Goal: Task Accomplishment & Management: Manage account settings

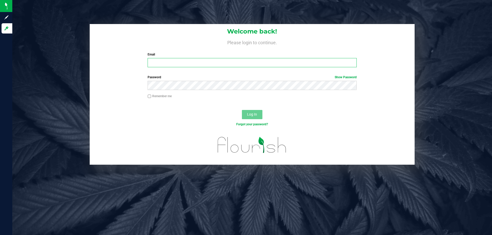
click at [270, 64] on input "Email" at bounding box center [251, 62] width 209 height 9
type input "[EMAIL_ADDRESS][DOMAIN_NAME]"
click at [242, 110] on button "Log In" at bounding box center [252, 114] width 20 height 9
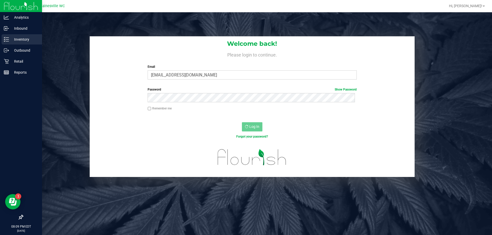
click at [12, 38] on p "Inventory" at bounding box center [24, 39] width 31 height 6
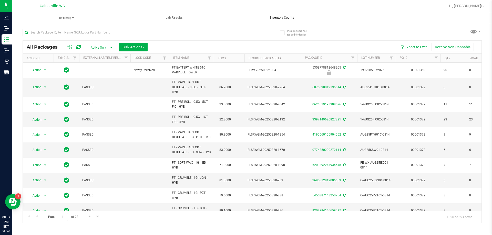
click at [284, 17] on span "Inventory Counts" at bounding box center [282, 17] width 38 height 5
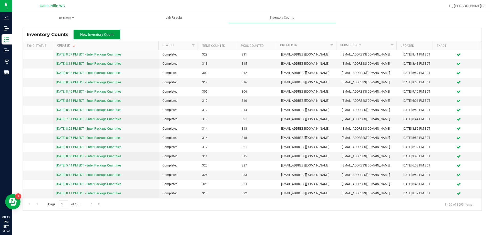
click at [117, 30] on button "New Inventory Count" at bounding box center [96, 35] width 47 height 10
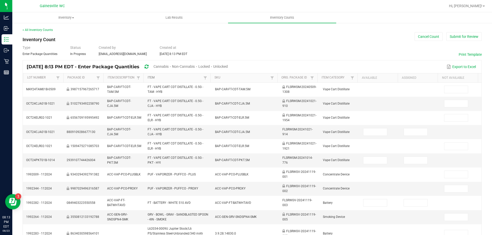
click at [165, 77] on link "Item" at bounding box center [174, 78] width 54 height 4
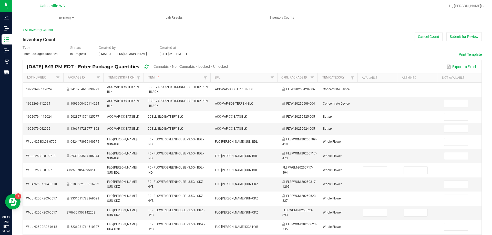
click at [168, 66] on span "Cannabis" at bounding box center [160, 67] width 15 height 4
click at [228, 66] on span "Unlocked" at bounding box center [220, 67] width 15 height 4
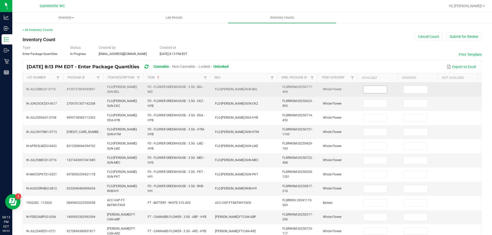
click at [363, 88] on input at bounding box center [375, 89] width 24 height 7
type input "6"
type input "15"
type input "19"
type input "9"
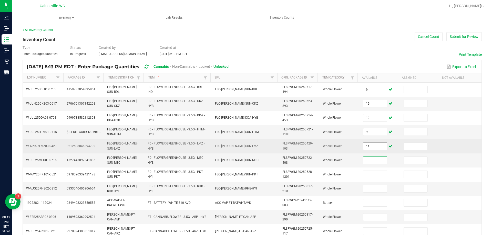
click at [367, 149] on input "11" at bounding box center [375, 146] width 24 height 7
type input "1"
type input "11"
type input "19"
type input "10"
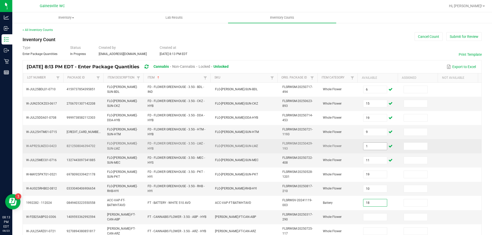
type input "18"
type input "3"
type input "5"
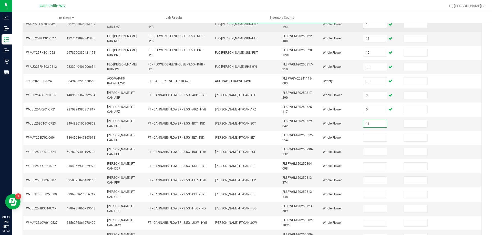
type input "16"
type input "7"
type input "18"
type input "6"
type input "8"
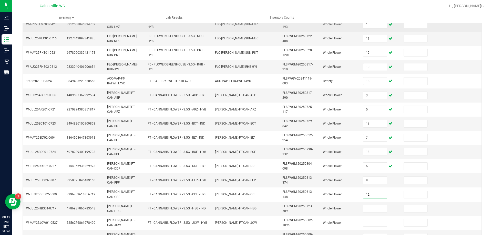
type input "12"
type input "4"
type input "1"
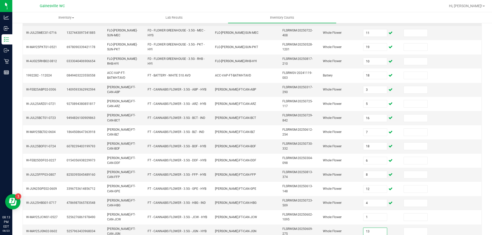
type input "13"
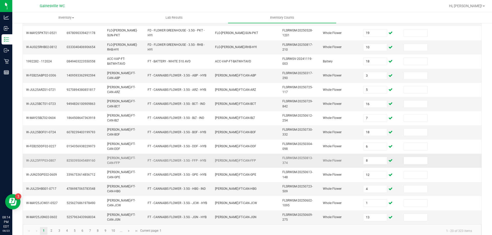
scroll to position [149, 0]
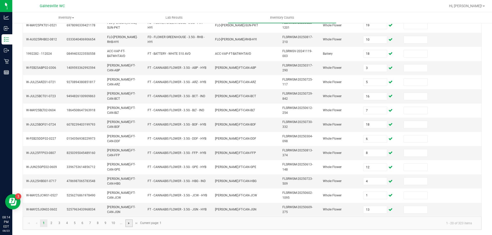
click at [127, 221] on span "Go to the next page" at bounding box center [129, 223] width 4 height 4
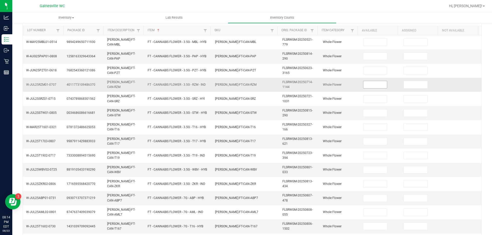
scroll to position [47, 0]
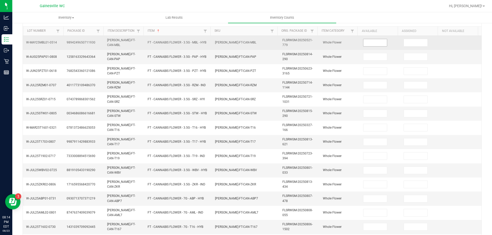
click at [366, 43] on input at bounding box center [375, 42] width 24 height 7
type input "10"
type input "16"
type input "1"
type input "17"
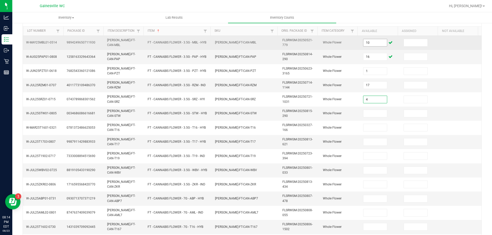
type input "4"
type input "20"
type input "7"
type input "17"
type input "4"
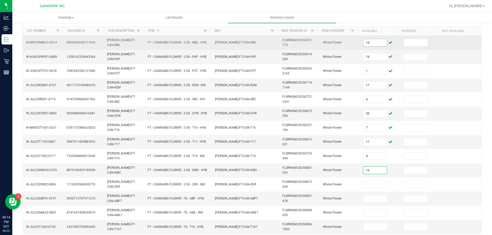
type input "16"
type input "18"
type input "0"
type input "20"
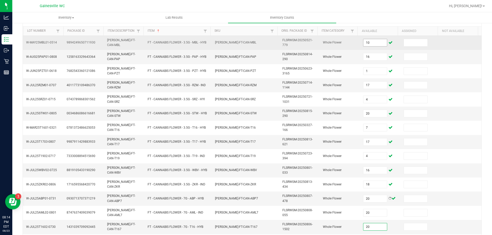
type input "20"
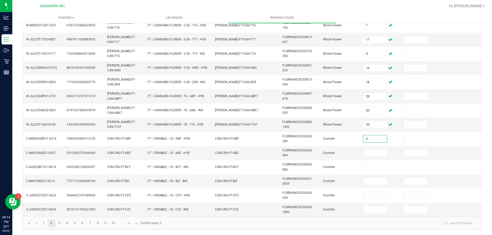
type input "2"
type input "6"
type input "8"
type input "1"
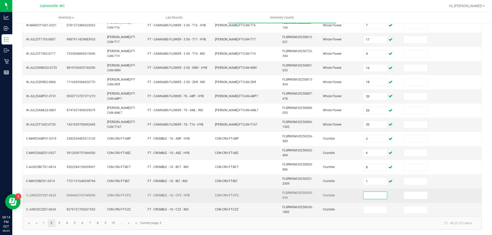
click at [367, 196] on input at bounding box center [375, 195] width 24 height 7
type input "2"
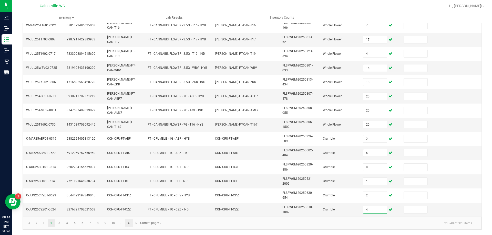
type input "4"
click at [130, 222] on span "Go to the next page" at bounding box center [129, 223] width 4 height 4
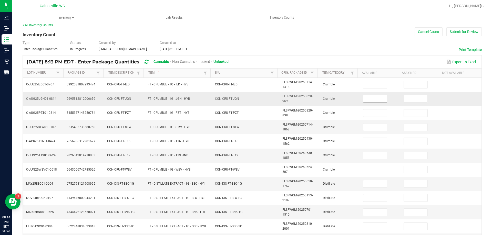
scroll to position [0, 0]
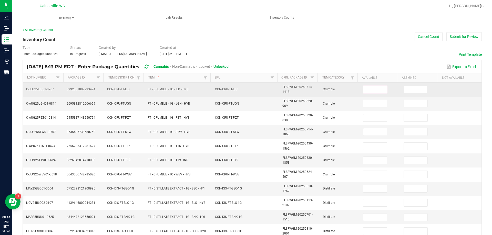
click at [365, 90] on input at bounding box center [375, 89] width 24 height 7
type input "1"
type input "8"
type input "6"
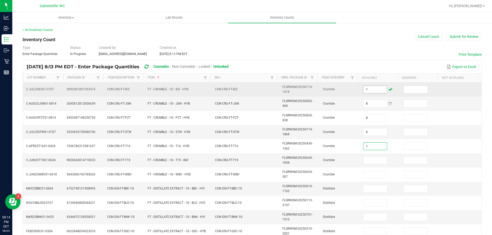
type input "1"
type input "3"
type input "5"
type input "3"
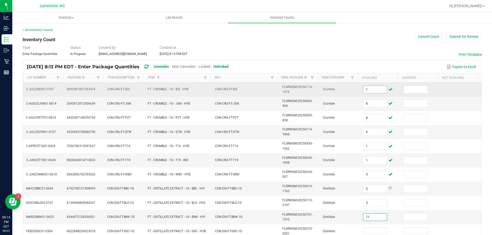
type input "11"
type input "8"
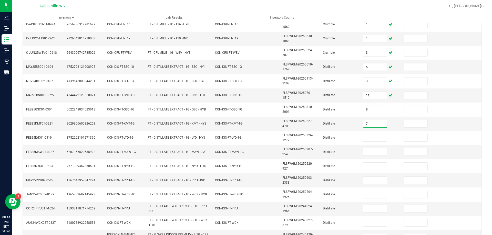
type input "7"
type input "11"
type input "3"
type input "8"
type input "9"
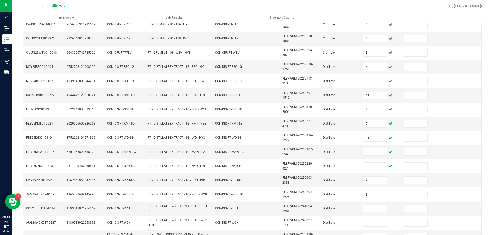
type input "3"
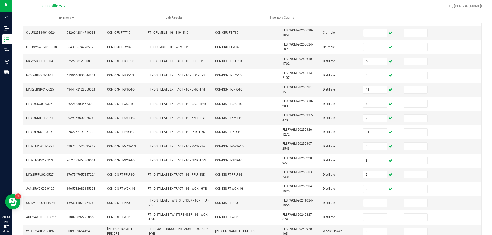
type input "7"
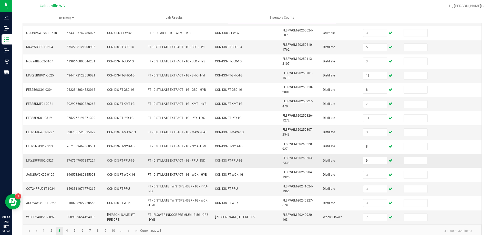
scroll to position [149, 0]
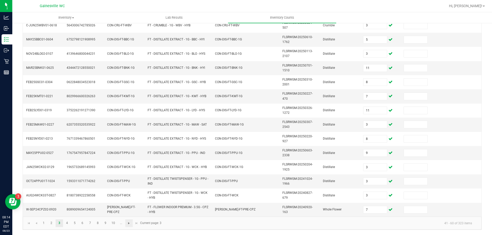
click at [128, 221] on span "Go to the next page" at bounding box center [129, 223] width 4 height 4
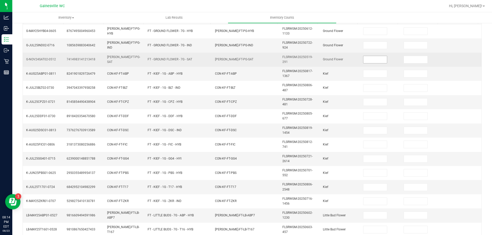
scroll to position [47, 0]
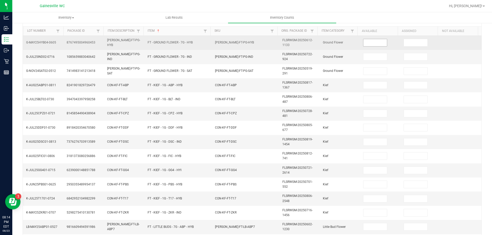
click at [375, 42] on input at bounding box center [375, 42] width 24 height 7
type input "8"
type input "15"
type input "4"
type input "7"
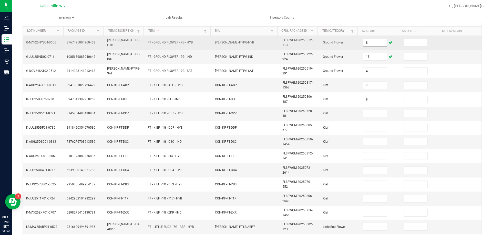
type input "8"
type input "4"
type input "3"
type input "7"
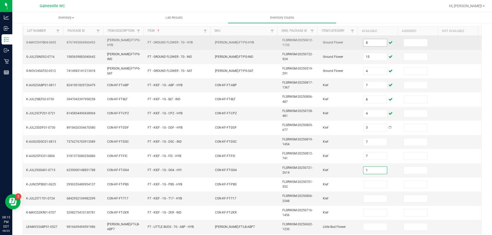
type input "1"
type input "8"
type input "7"
type input "5"
type input "6"
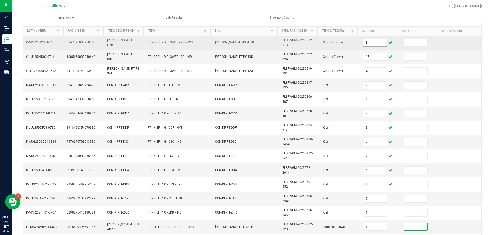
scroll to position [149, 0]
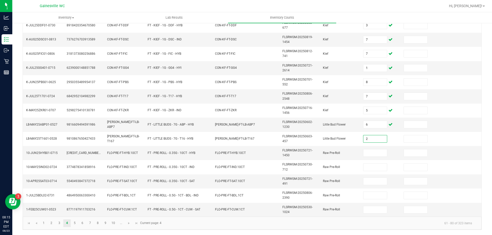
type input "2"
type input "3"
type input "16"
type input "3"
type input "17"
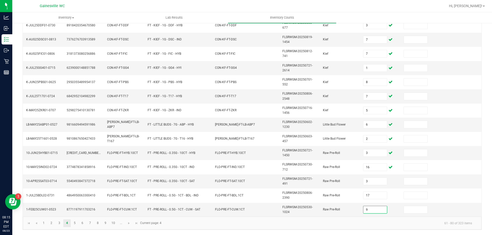
type input "9"
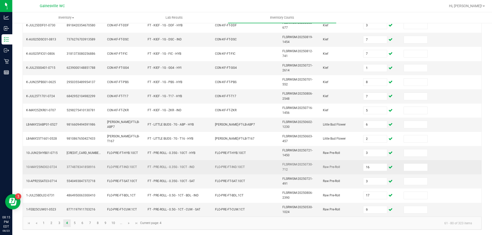
click at [320, 173] on td "Raw Pre-Roll" at bounding box center [340, 167] width 40 height 14
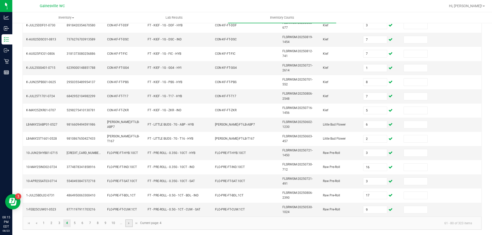
click at [127, 227] on link at bounding box center [128, 224] width 7 height 8
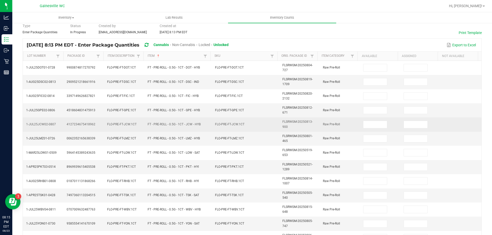
scroll to position [21, 0]
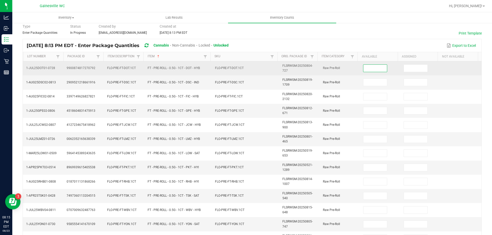
click at [371, 69] on input at bounding box center [375, 68] width 24 height 7
type input "12"
type input "21"
type input "23"
type input "24"
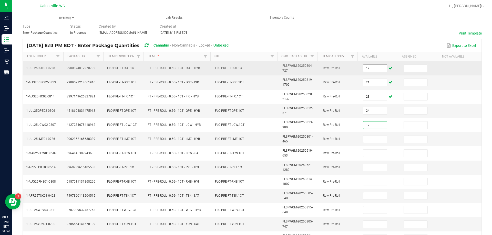
type input "17"
type input "8"
type input "4"
type input "19"
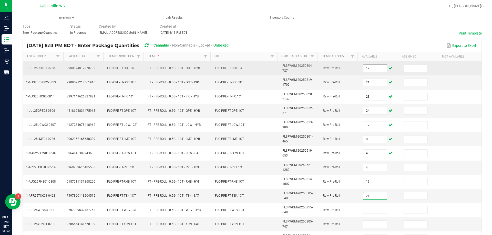
type input "21"
type input "15"
type input "14"
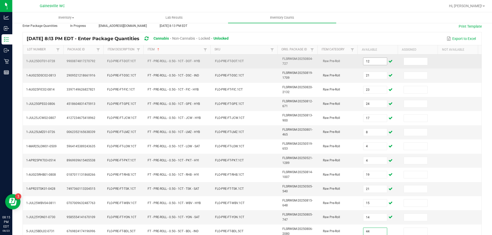
type input "4"
type input "11"
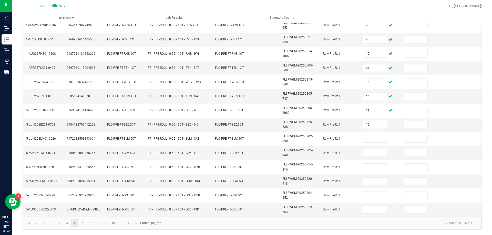
type input "12"
type input "2"
type input "6"
type input "3"
type input "5"
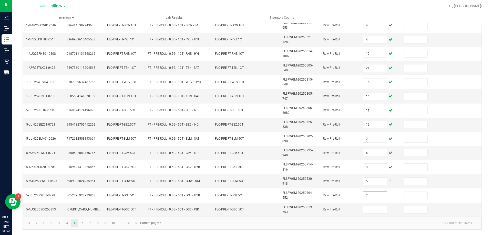
type input "2"
type input "8"
click at [130, 224] on span "Go to the next page" at bounding box center [129, 223] width 4 height 4
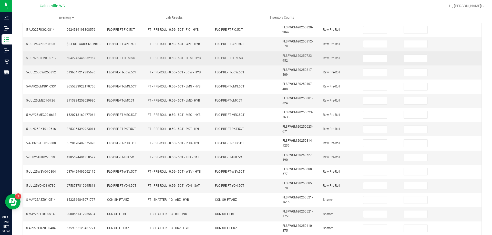
scroll to position [47, 0]
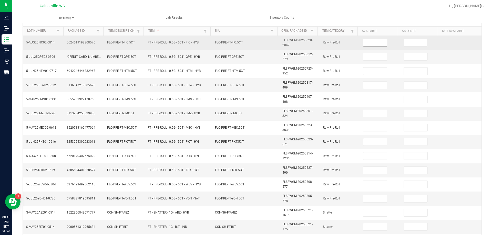
click at [374, 45] on input at bounding box center [375, 42] width 24 height 7
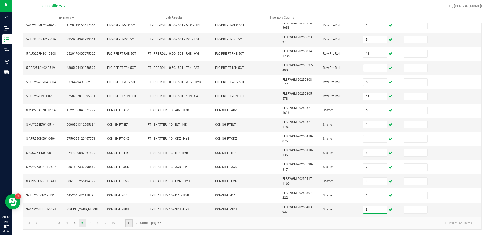
click at [130, 224] on span "Go to the next page" at bounding box center [129, 223] width 4 height 4
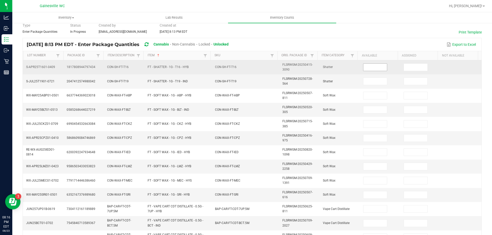
scroll to position [21, 0]
click at [377, 66] on input at bounding box center [375, 68] width 24 height 7
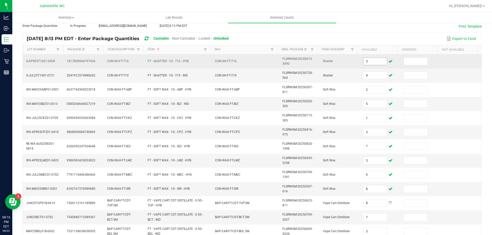
scroll to position [149, 0]
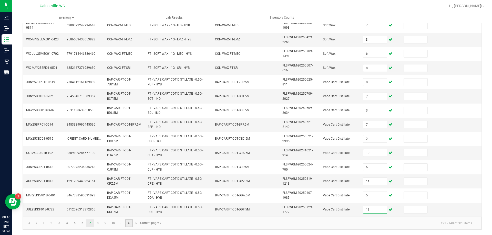
click at [130, 224] on span "Go to the next page" at bounding box center [129, 223] width 4 height 4
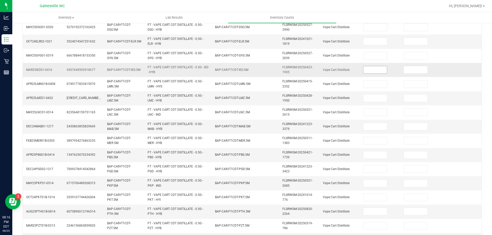
scroll to position [47, 0]
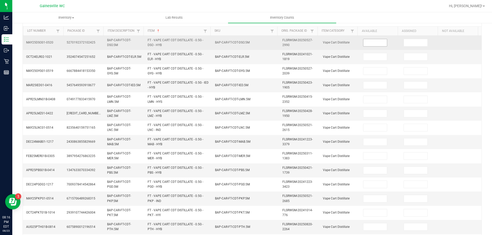
click at [368, 45] on input at bounding box center [375, 42] width 24 height 7
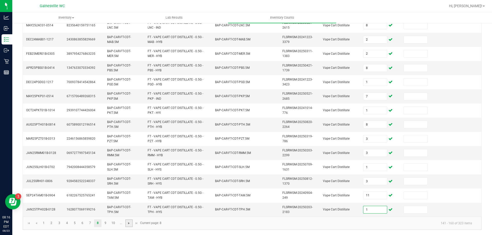
click at [128, 225] on span "Go to the next page" at bounding box center [129, 223] width 4 height 4
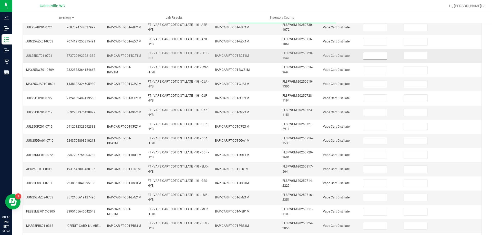
scroll to position [47, 0]
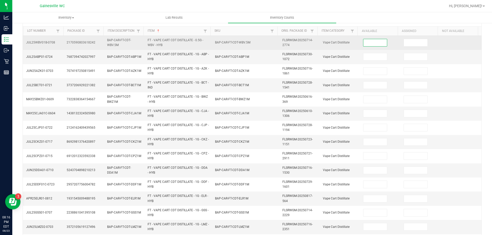
click at [377, 45] on input at bounding box center [375, 42] width 24 height 7
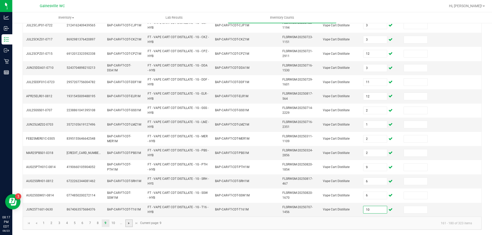
click at [127, 224] on span "Go to the next page" at bounding box center [129, 223] width 4 height 4
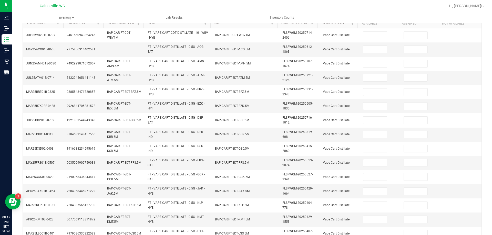
scroll to position [47, 0]
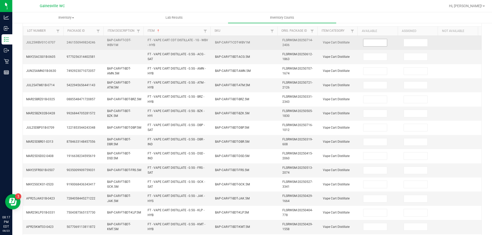
click at [368, 40] on input at bounding box center [375, 42] width 24 height 7
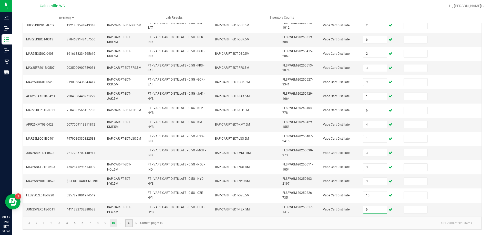
click at [131, 223] on span "Go to the next page" at bounding box center [129, 223] width 4 height 4
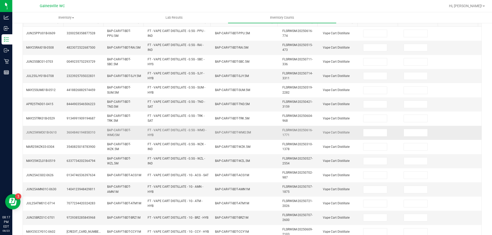
scroll to position [21, 0]
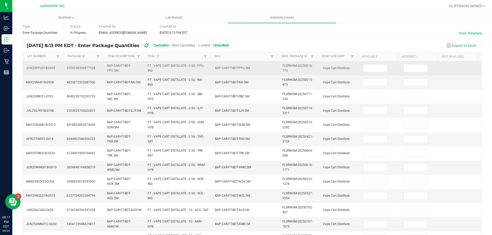
click at [365, 63] on td at bounding box center [380, 68] width 40 height 14
click at [365, 65] on input at bounding box center [375, 68] width 24 height 7
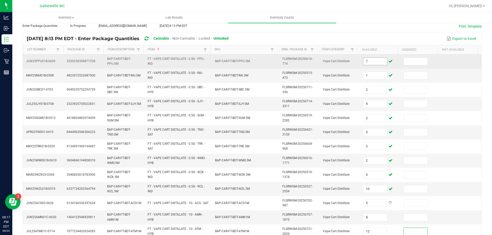
scroll to position [149, 0]
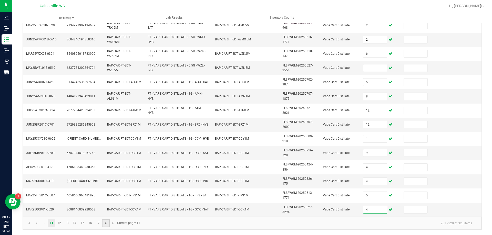
click at [105, 222] on span "Go to the next page" at bounding box center [106, 223] width 4 height 4
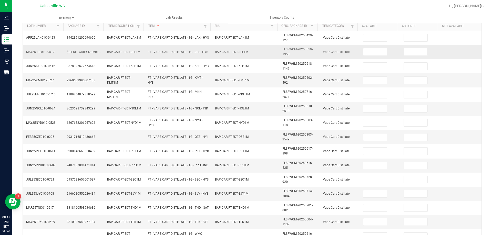
scroll to position [47, 0]
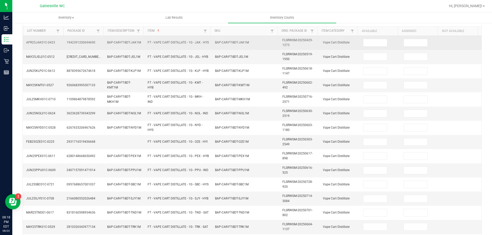
click at [360, 41] on td at bounding box center [380, 43] width 40 height 14
click at [363, 41] on input at bounding box center [375, 42] width 24 height 7
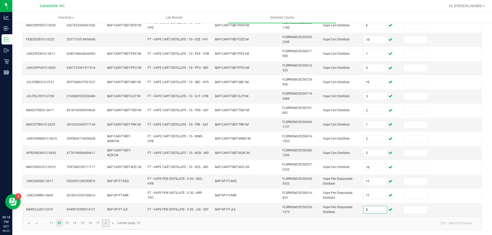
click at [108, 225] on link at bounding box center [105, 224] width 7 height 8
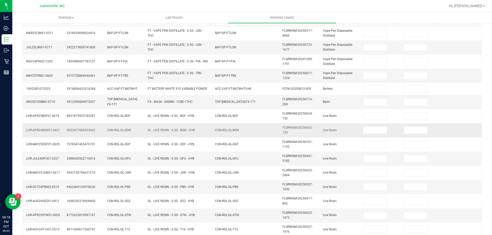
scroll to position [45, 0]
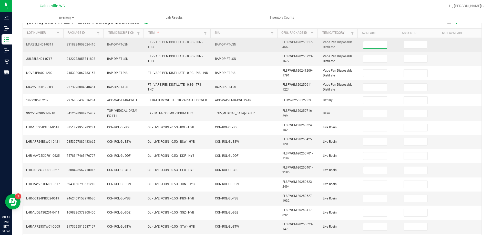
click at [368, 46] on input at bounding box center [375, 44] width 24 height 7
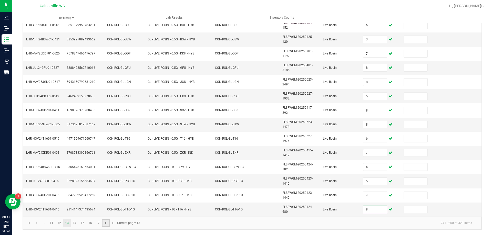
click at [106, 224] on span "Go to the next page" at bounding box center [106, 223] width 4 height 4
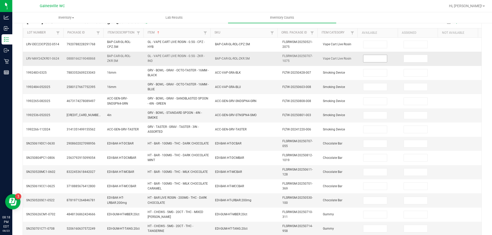
scroll to position [45, 0]
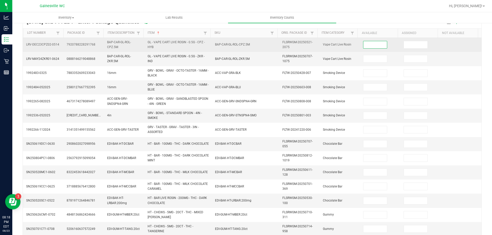
click at [376, 47] on input at bounding box center [375, 44] width 24 height 7
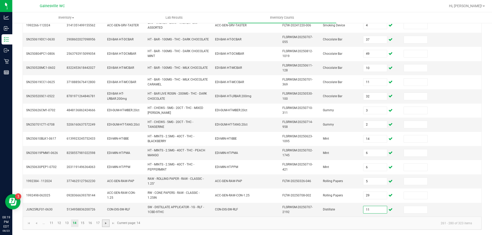
click at [107, 225] on span "Go to the next page" at bounding box center [106, 223] width 4 height 4
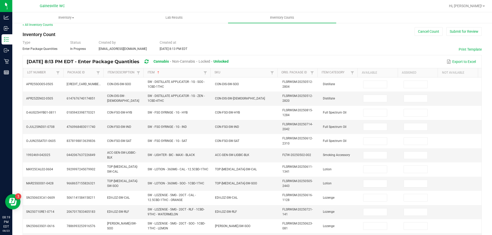
scroll to position [0, 0]
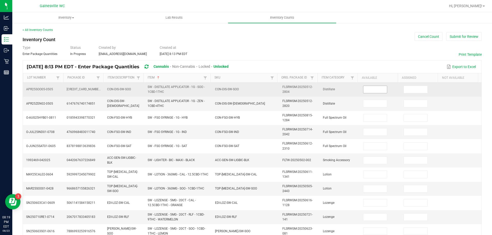
click at [368, 89] on input at bounding box center [375, 89] width 24 height 7
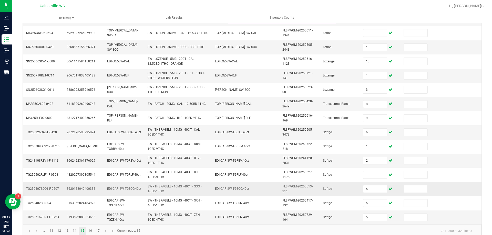
scroll to position [149, 0]
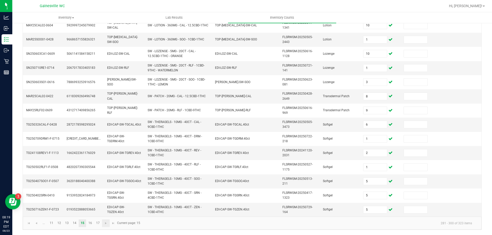
click at [104, 226] on link at bounding box center [105, 224] width 7 height 8
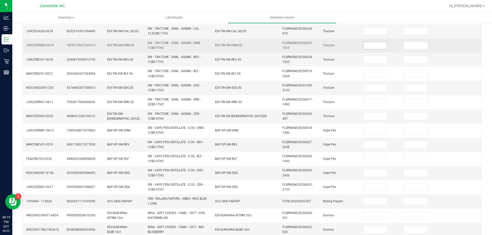
scroll to position [47, 0]
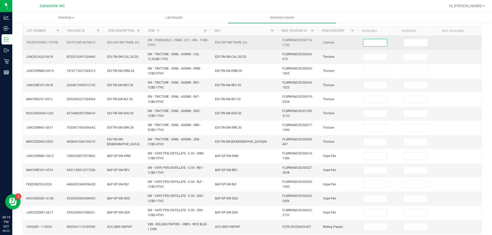
click at [371, 44] on input at bounding box center [375, 42] width 24 height 7
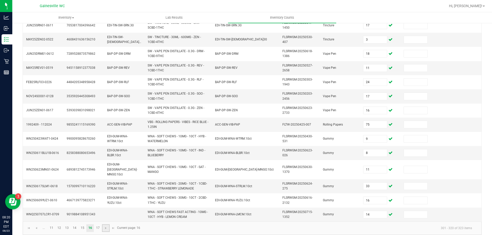
click at [106, 226] on link at bounding box center [105, 229] width 7 height 8
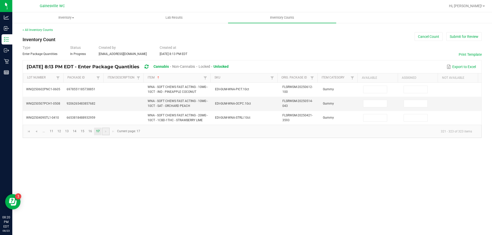
scroll to position [0, 0]
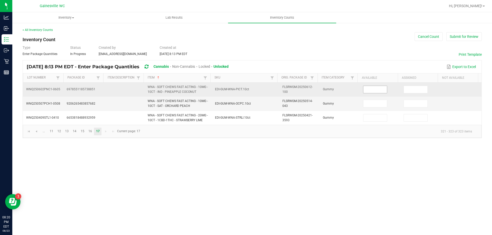
click at [373, 92] on input at bounding box center [375, 89] width 24 height 7
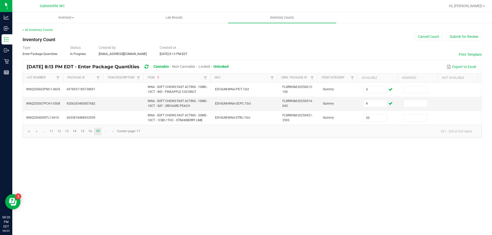
click at [343, 136] on kendo-pager "... 11 12 13 14 15 16 17 321 - 323 of 323 items Current page: 17" at bounding box center [252, 131] width 458 height 13
click at [92, 133] on link "16" at bounding box center [89, 132] width 7 height 8
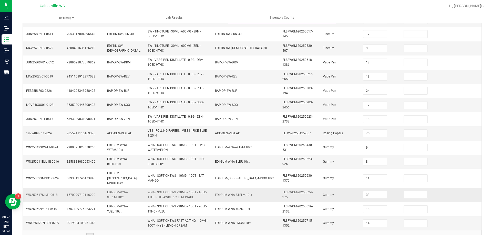
scroll to position [149, 0]
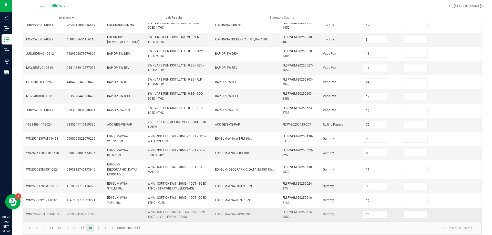
click at [367, 211] on input "14" at bounding box center [375, 214] width 24 height 7
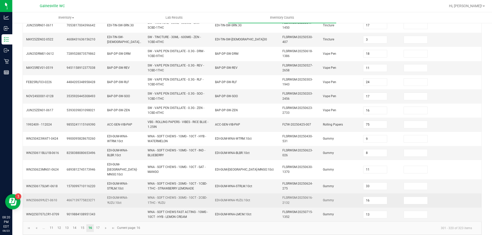
click at [323, 199] on span "Gummy" at bounding box center [328, 201] width 11 height 4
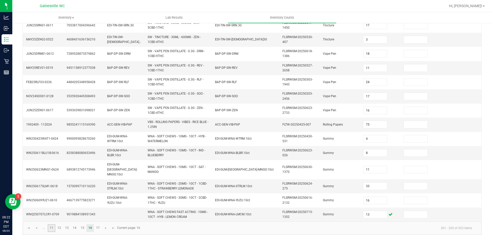
click at [55, 225] on link "11" at bounding box center [51, 229] width 7 height 8
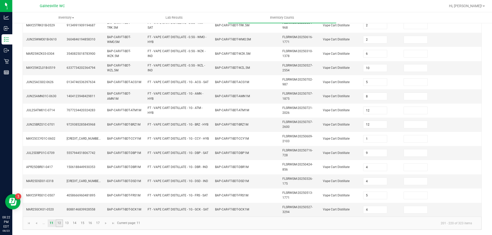
click at [57, 226] on link "12" at bounding box center [59, 224] width 7 height 8
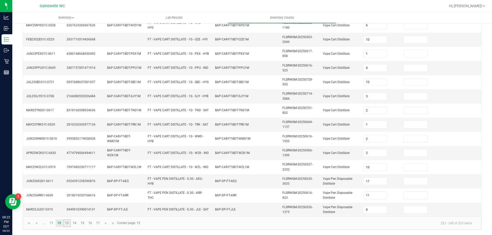
click at [67, 225] on link "13" at bounding box center [66, 224] width 7 height 8
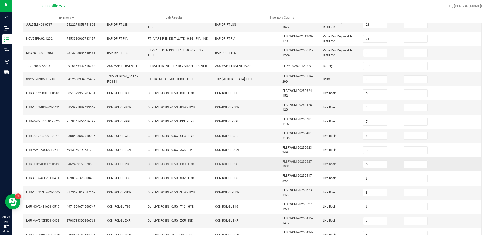
scroll to position [70, 0]
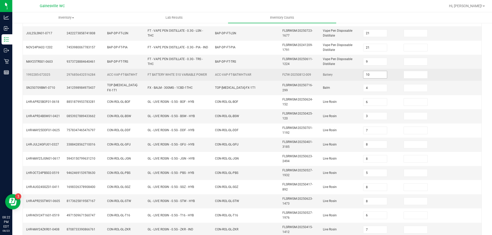
click at [363, 77] on input "10" at bounding box center [375, 74] width 24 height 7
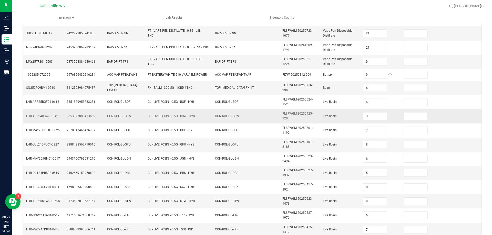
click at [104, 122] on td "CON-ROL-GL-BSW" at bounding box center [124, 116] width 40 height 14
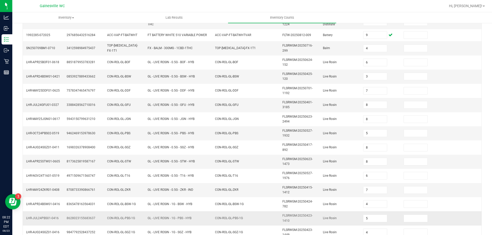
scroll to position [147, 0]
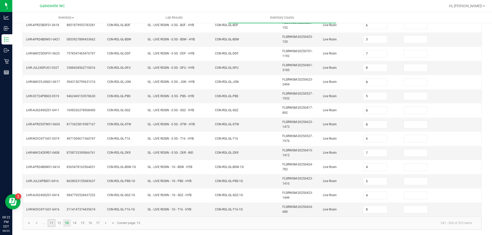
click at [55, 224] on link "11" at bounding box center [51, 223] width 7 height 8
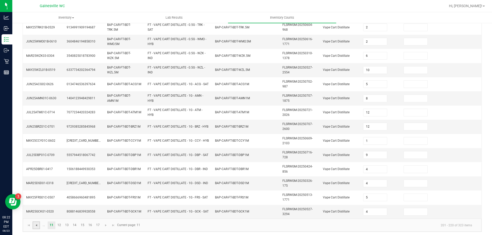
click at [35, 225] on span "Go to the previous page" at bounding box center [36, 226] width 4 height 4
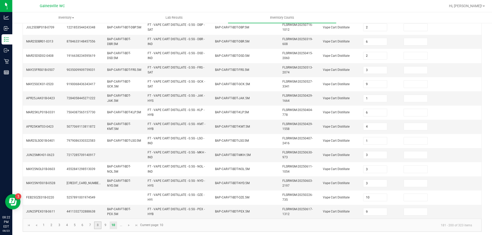
click at [95, 225] on link "8" at bounding box center [97, 226] width 7 height 8
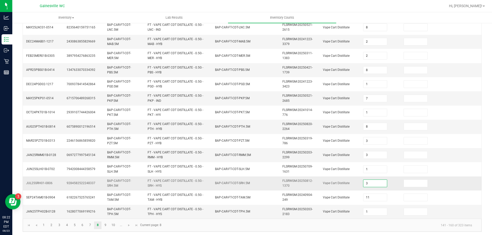
click at [367, 185] on input "3" at bounding box center [375, 183] width 24 height 7
click at [234, 182] on span "BAP-CAR-FT-CDT-SRH.5M" at bounding box center [232, 184] width 35 height 4
click at [68, 226] on link "4" at bounding box center [66, 226] width 7 height 8
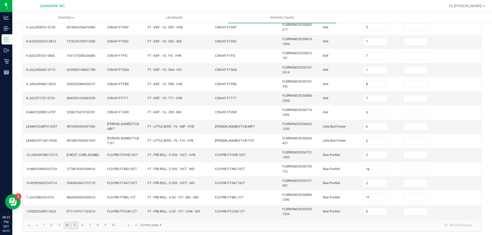
click at [73, 227] on link "5" at bounding box center [74, 226] width 7 height 8
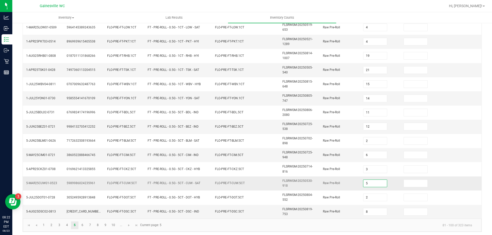
click at [377, 184] on input "5" at bounding box center [375, 183] width 24 height 7
click at [253, 160] on td "FLO-PRE-FT-CIM.5CT" at bounding box center [245, 155] width 67 height 14
click at [85, 226] on link "6" at bounding box center [82, 226] width 7 height 8
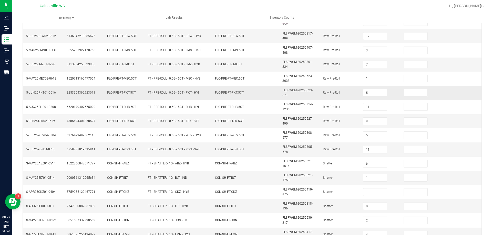
scroll to position [70, 0]
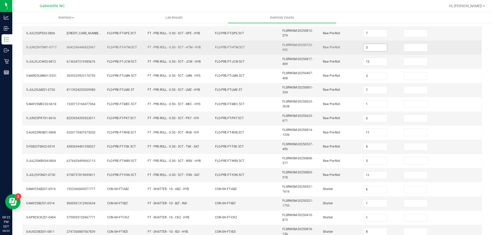
click at [363, 47] on input "3" at bounding box center [375, 47] width 24 height 7
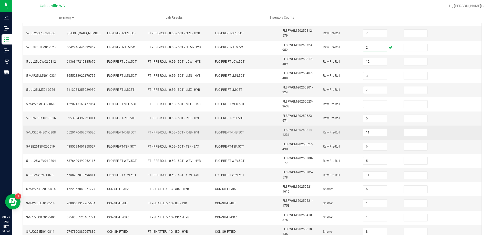
click at [289, 138] on td "FLSRWGM-20250814-1236" at bounding box center [299, 133] width 40 height 14
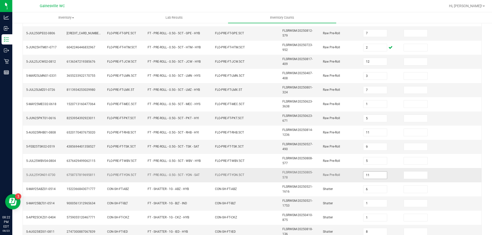
click at [368, 176] on input "11" at bounding box center [375, 175] width 24 height 7
click at [314, 176] on td "FLSRWGM-20250805-578" at bounding box center [299, 175] width 40 height 14
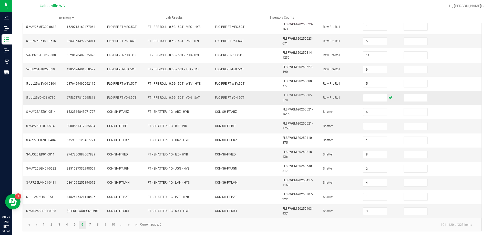
scroll to position [149, 0]
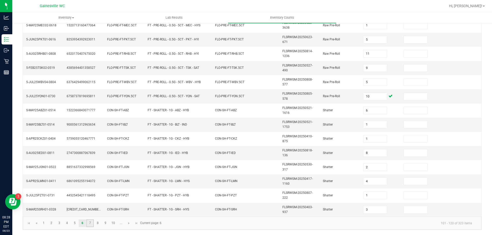
click at [91, 223] on link "7" at bounding box center [89, 224] width 7 height 8
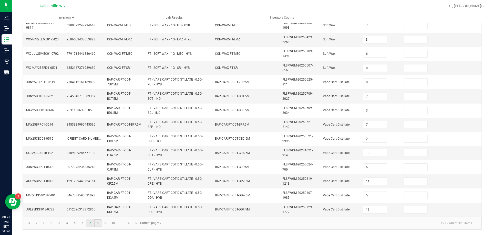
click at [98, 224] on link "8" at bounding box center [97, 224] width 7 height 8
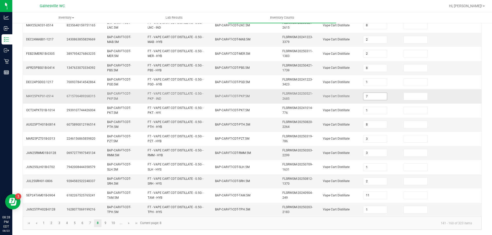
click at [378, 99] on input "7" at bounding box center [375, 96] width 24 height 7
click at [219, 124] on span "BAP-CAR-FT-CDT-PTH.5M" at bounding box center [232, 125] width 35 height 4
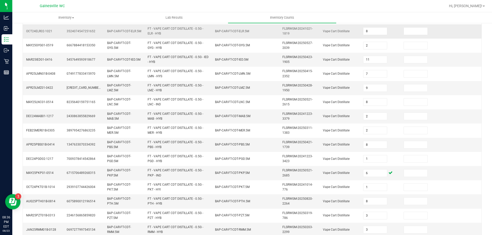
scroll to position [0, 0]
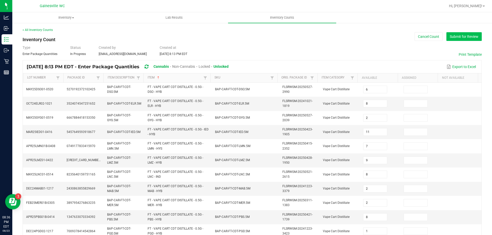
click at [449, 37] on button "Submit for Review" at bounding box center [463, 36] width 35 height 9
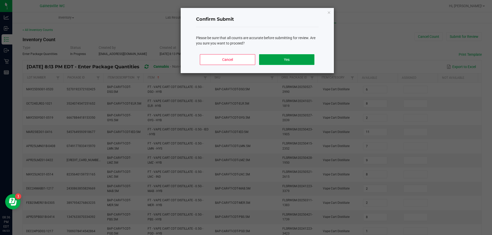
click at [299, 56] on button "Yes" at bounding box center [286, 59] width 55 height 11
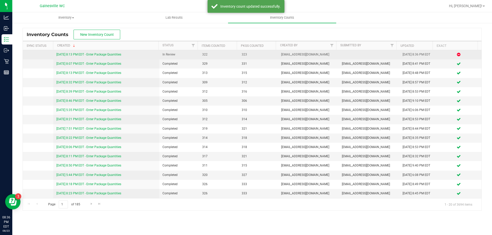
click at [84, 53] on link "8/23/25 8:13 PM EDT - Enter Package Quantities" at bounding box center [88, 55] width 65 height 4
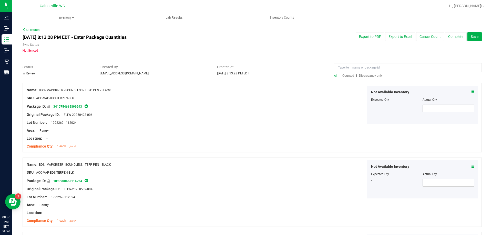
click at [368, 76] on span "Discrepancy only" at bounding box center [371, 76] width 24 height 4
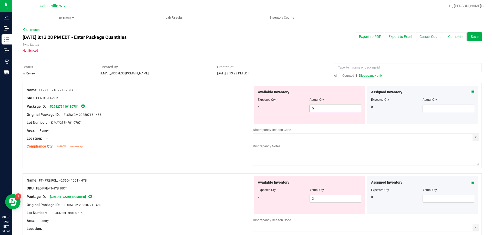
drag, startPoint x: 327, startPoint y: 108, endPoint x: 276, endPoint y: 115, distance: 50.9
click at [276, 115] on div "Available Inventory Expected Qty Actual Qty 4 5 5" at bounding box center [309, 105] width 111 height 38
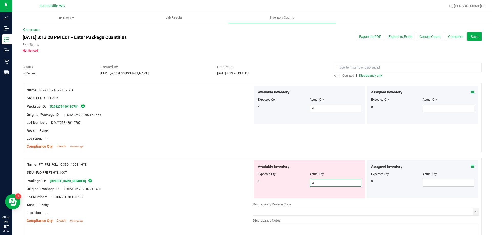
drag, startPoint x: 324, startPoint y: 182, endPoint x: 283, endPoint y: 182, distance: 41.5
click at [283, 182] on div "2 3 3" at bounding box center [309, 183] width 103 height 8
click at [256, 198] on div "Available Inventory Expected Qty Actual Qty 2 2 2" at bounding box center [309, 179] width 111 height 38
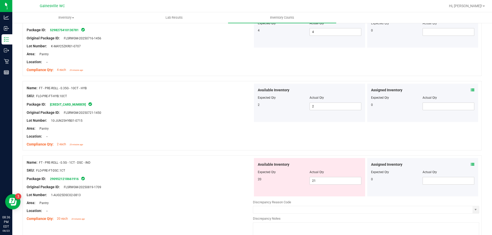
scroll to position [77, 0]
drag, startPoint x: 321, startPoint y: 179, endPoint x: 295, endPoint y: 182, distance: 26.2
click at [296, 183] on div "20 21 21" at bounding box center [309, 181] width 103 height 8
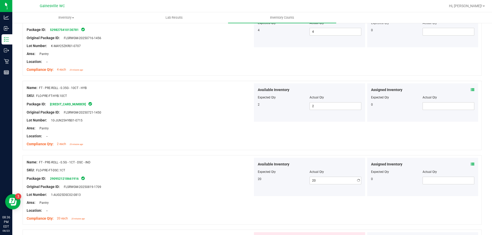
click at [249, 204] on div "Area: Pantry" at bounding box center [140, 202] width 226 height 5
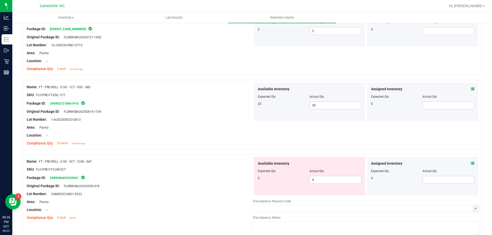
scroll to position [179, 0]
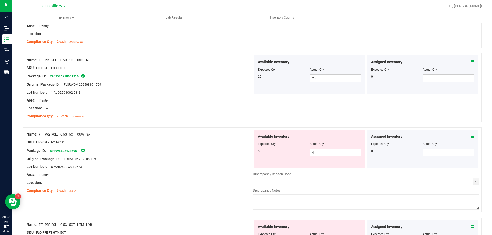
drag, startPoint x: 334, startPoint y: 154, endPoint x: 300, endPoint y: 155, distance: 34.3
click at [301, 155] on div "5 4 4" at bounding box center [309, 153] width 103 height 8
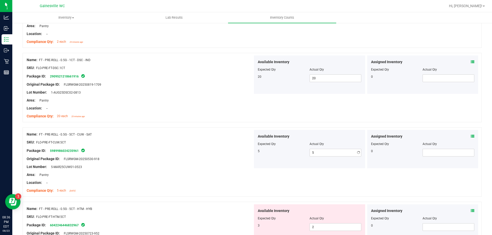
click at [470, 137] on icon at bounding box center [472, 137] width 4 height 4
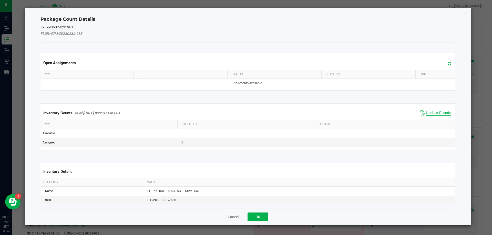
click at [426, 115] on span "Update Counts" at bounding box center [438, 113] width 25 height 5
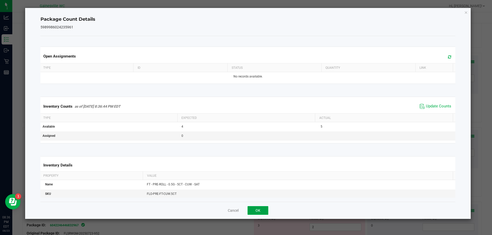
click at [255, 212] on button "OK" at bounding box center [257, 210] width 21 height 9
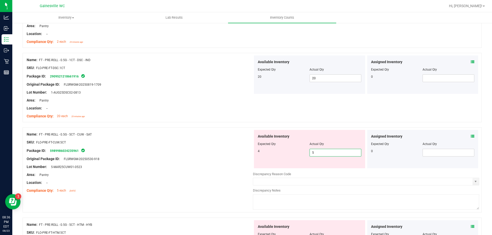
drag, startPoint x: 321, startPoint y: 155, endPoint x: 285, endPoint y: 155, distance: 35.3
click at [287, 155] on div "4 5 5" at bounding box center [309, 153] width 103 height 8
click at [173, 174] on div "Area: Pantry" at bounding box center [140, 174] width 226 height 5
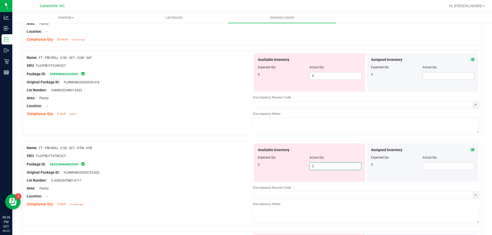
drag, startPoint x: 296, startPoint y: 166, endPoint x: 274, endPoint y: 168, distance: 21.8
click at [276, 168] on div "3 2 2" at bounding box center [309, 167] width 103 height 8
click at [134, 165] on div "Package ID: 6042246446832967" at bounding box center [140, 164] width 226 height 6
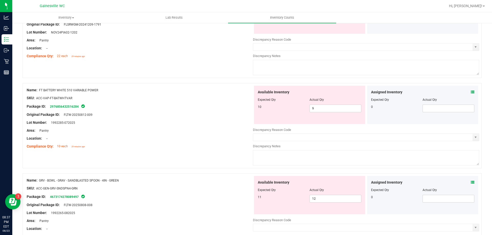
scroll to position [1101, 0]
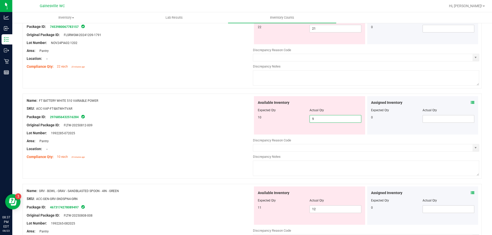
drag, startPoint x: 318, startPoint y: 120, endPoint x: 287, endPoint y: 118, distance: 31.4
click at [288, 118] on div "10 9 9" at bounding box center [309, 119] width 103 height 8
click at [470, 104] on icon at bounding box center [472, 103] width 4 height 4
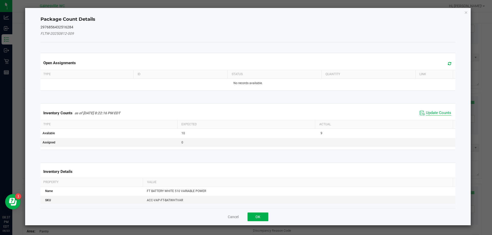
click at [434, 111] on span "Update Counts" at bounding box center [438, 113] width 25 height 5
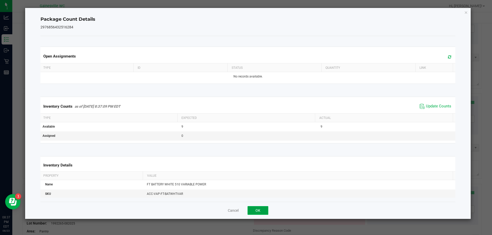
click at [254, 210] on button "OK" at bounding box center [257, 210] width 21 height 9
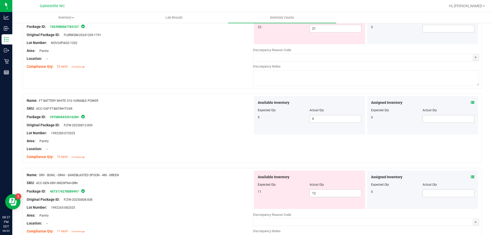
click at [470, 176] on icon at bounding box center [472, 177] width 4 height 4
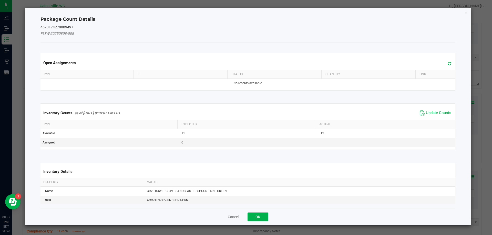
click at [437, 110] on span "Update Counts" at bounding box center [435, 113] width 34 height 8
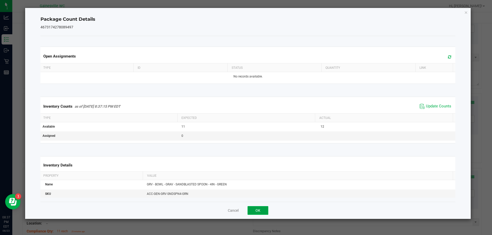
click at [253, 210] on button "OK" at bounding box center [257, 210] width 21 height 9
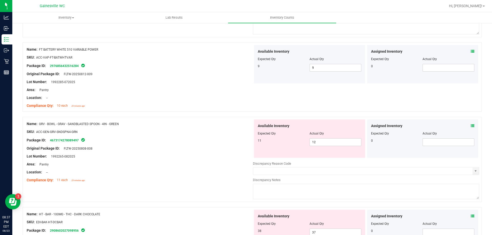
scroll to position [1255, 0]
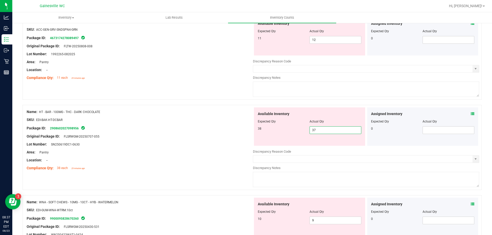
drag, startPoint x: 321, startPoint y: 131, endPoint x: 285, endPoint y: 125, distance: 36.3
click at [285, 125] on div "Available Inventory Expected Qty Actual Qty 38 37 37" at bounding box center [309, 127] width 111 height 38
click at [470, 115] on icon at bounding box center [472, 114] width 4 height 4
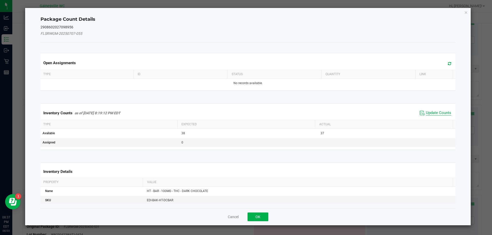
click at [436, 113] on span "Update Counts" at bounding box center [438, 113] width 25 height 5
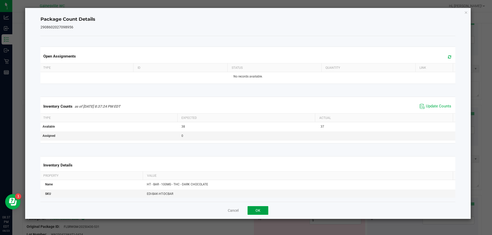
drag, startPoint x: 251, startPoint y: 207, endPoint x: 254, endPoint y: 207, distance: 3.6
click at [251, 207] on button "OK" at bounding box center [257, 210] width 21 height 9
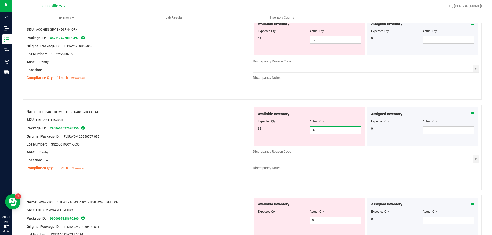
drag, startPoint x: 330, startPoint y: 130, endPoint x: 289, endPoint y: 129, distance: 41.2
click at [293, 130] on div "38 37 37" at bounding box center [309, 130] width 103 height 8
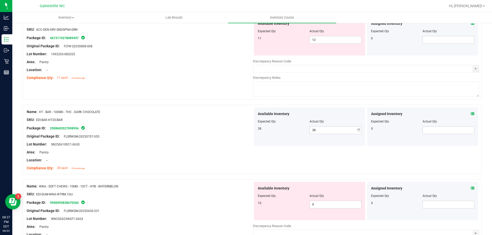
click at [250, 156] on div at bounding box center [140, 156] width 226 height 3
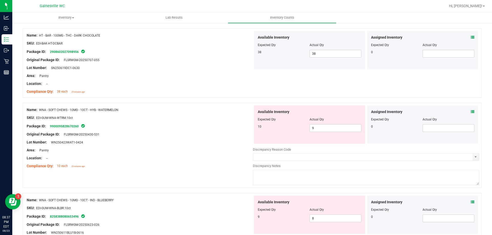
scroll to position [1331, 0]
drag, startPoint x: 317, startPoint y: 129, endPoint x: 288, endPoint y: 128, distance: 28.9
click at [291, 128] on div "10 9 9" at bounding box center [309, 128] width 103 height 8
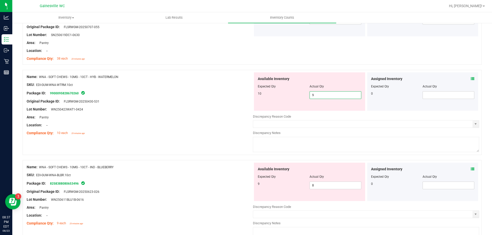
scroll to position [1397, 0]
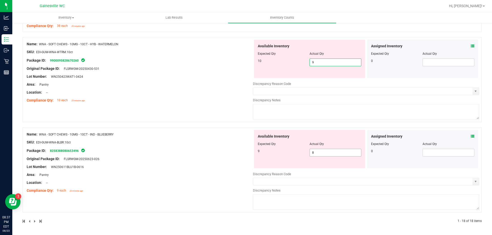
drag, startPoint x: 294, startPoint y: 154, endPoint x: 285, endPoint y: 154, distance: 8.7
click at [286, 154] on div "9 8 8" at bounding box center [309, 153] width 103 height 8
click at [227, 168] on div "Lot Number: WN250611BLU1B-0616" at bounding box center [140, 166] width 226 height 5
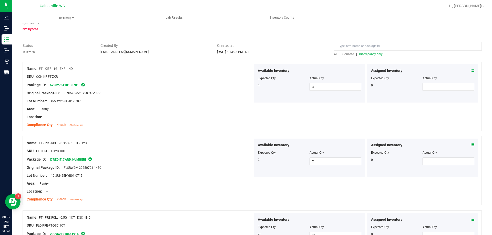
scroll to position [0, 0]
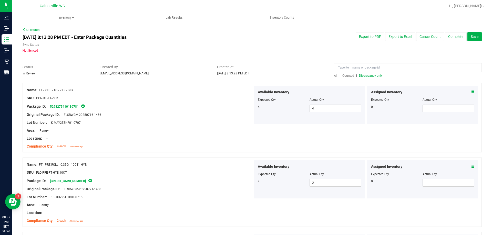
click at [368, 76] on span "Discrepancy only" at bounding box center [371, 76] width 24 height 4
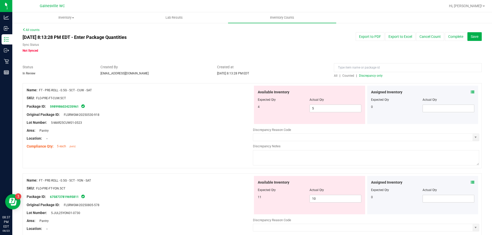
click at [470, 91] on icon at bounding box center [472, 92] width 4 height 4
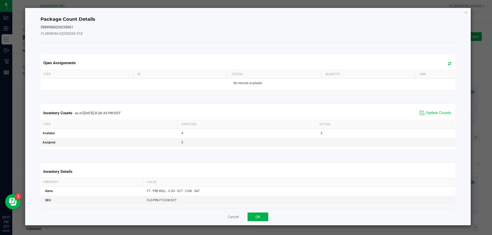
click at [432, 110] on span "Update Counts" at bounding box center [435, 113] width 34 height 8
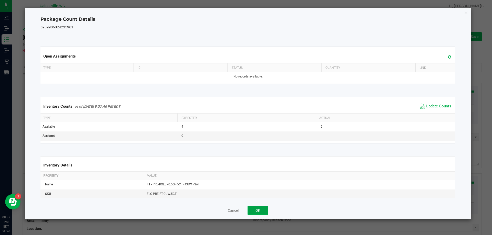
click at [263, 209] on button "OK" at bounding box center [257, 210] width 21 height 9
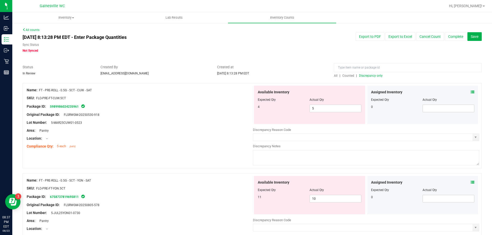
click at [470, 183] on icon at bounding box center [472, 183] width 4 height 4
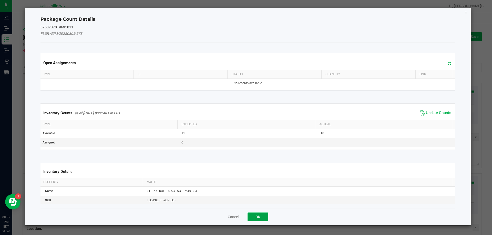
click at [259, 216] on button "OK" at bounding box center [257, 217] width 21 height 9
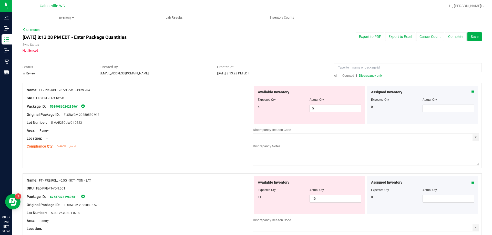
click at [470, 182] on icon at bounding box center [472, 183] width 4 height 4
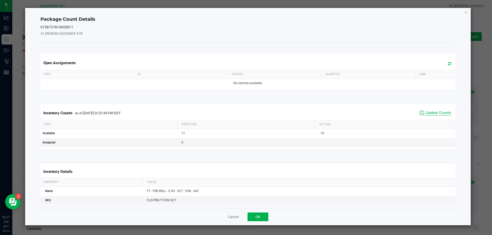
click at [444, 114] on span "Update Counts" at bounding box center [438, 113] width 25 height 5
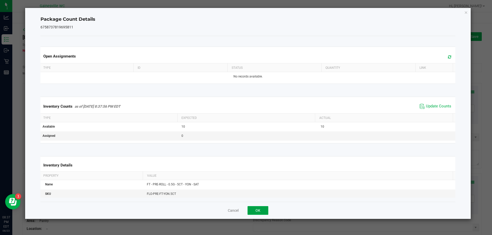
drag, startPoint x: 261, startPoint y: 213, endPoint x: 266, endPoint y: 210, distance: 6.0
click at [262, 213] on button "OK" at bounding box center [257, 210] width 21 height 9
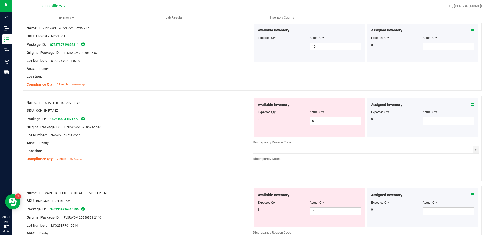
scroll to position [154, 0]
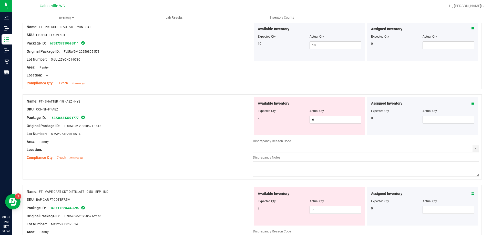
click at [470, 101] on span at bounding box center [472, 103] width 4 height 5
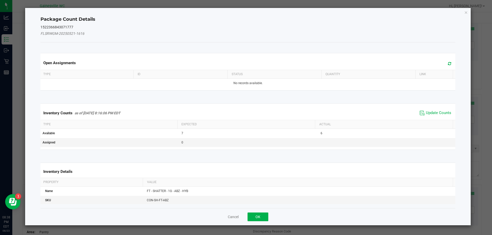
click at [427, 110] on span "Update Counts" at bounding box center [435, 113] width 34 height 8
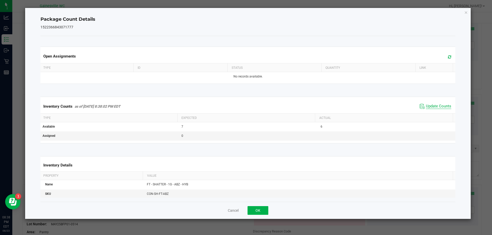
click at [445, 105] on span "Update Counts" at bounding box center [438, 106] width 25 height 5
click at [252, 210] on button "OK" at bounding box center [257, 210] width 21 height 9
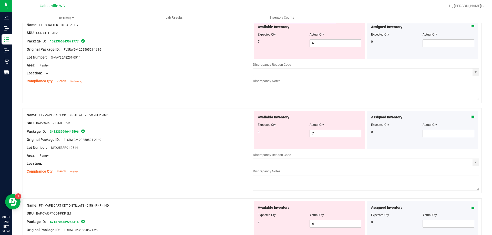
scroll to position [230, 0]
click at [470, 117] on icon at bounding box center [472, 117] width 4 height 4
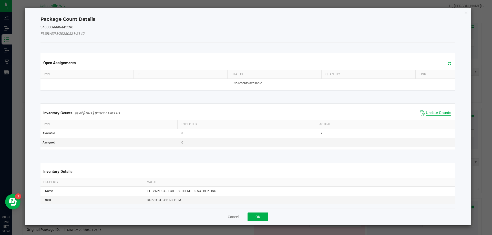
click at [441, 113] on span "Update Counts" at bounding box center [438, 113] width 25 height 5
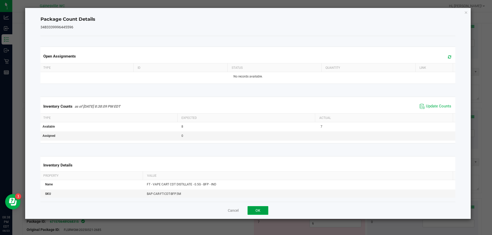
click at [258, 214] on button "OK" at bounding box center [257, 210] width 21 height 9
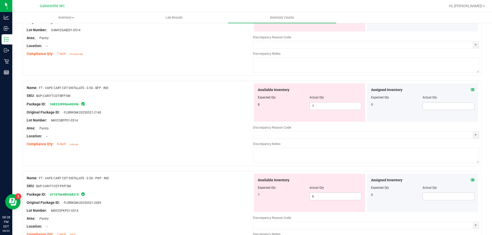
scroll to position [307, 0]
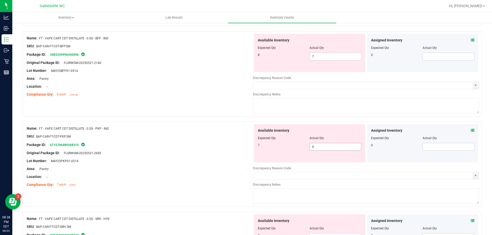
drag, startPoint x: 323, startPoint y: 143, endPoint x: 309, endPoint y: 147, distance: 15.0
click at [309, 147] on span "6 6" at bounding box center [335, 147] width 52 height 8
drag, startPoint x: 330, startPoint y: 146, endPoint x: 306, endPoint y: 141, distance: 24.6
click at [306, 141] on div "Available Inventory Expected Qty Actual Qty 7 6 6" at bounding box center [309, 143] width 111 height 38
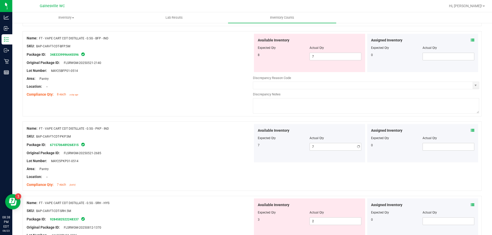
drag, startPoint x: 330, startPoint y: 49, endPoint x: 328, endPoint y: 51, distance: 2.9
click at [328, 51] on div "Available Inventory Expected Qty Actual Qty 8 7 7" at bounding box center [309, 53] width 111 height 38
drag, startPoint x: 325, startPoint y: 55, endPoint x: 285, endPoint y: 55, distance: 40.2
click at [293, 55] on div "8 7 7" at bounding box center [309, 57] width 103 height 8
click at [222, 96] on div "Compliance Qty: 8 each a day ago" at bounding box center [140, 94] width 226 height 5
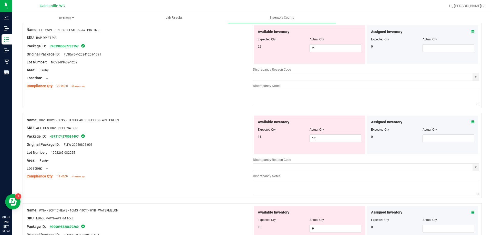
scroll to position [743, 0]
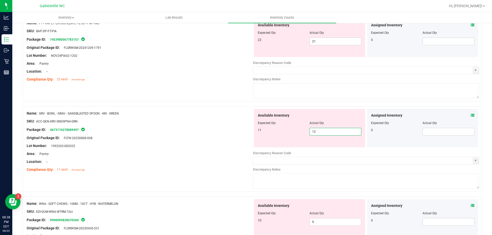
drag, startPoint x: 330, startPoint y: 133, endPoint x: 283, endPoint y: 130, distance: 46.2
click at [287, 131] on div "11 12 12" at bounding box center [309, 132] width 103 height 8
click at [200, 114] on div "Name: GRV - BOWL - GRAV - SANDBLASTED SPOON - 4IN - GREEN" at bounding box center [140, 113] width 226 height 5
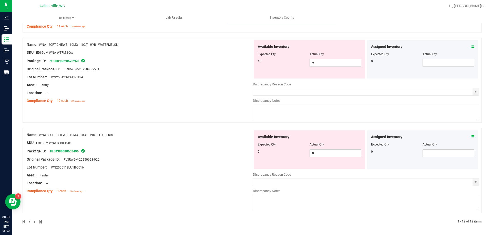
scroll to position [886, 0]
drag, startPoint x: 329, startPoint y: 156, endPoint x: 262, endPoint y: 157, distance: 67.1
click at [262, 157] on div "Available Inventory Expected Qty Actual Qty 9 8 8" at bounding box center [309, 149] width 111 height 38
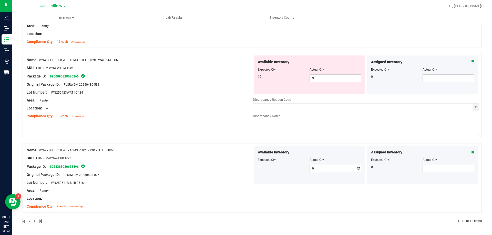
scroll to position [871, 0]
click at [201, 169] on div "Name: WNA - SOFT CHEWS - 10MG - 10CT - IND - BLUEBERRY SKU: EDI-GUM-WNA-BLBR.10…" at bounding box center [140, 178] width 226 height 65
drag, startPoint x: 328, startPoint y: 79, endPoint x: 275, endPoint y: 73, distance: 52.8
click at [279, 75] on div "10 9 9" at bounding box center [309, 79] width 103 height 8
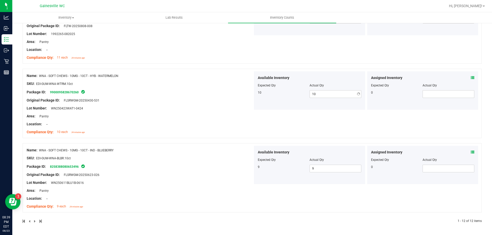
click at [240, 91] on div "Name: WNA - SOFT CHEWS - 10MG - 10CT - HYB - WATERMELON SKU: EDI-GUM-WNA-WTRM.1…" at bounding box center [140, 103] width 226 height 65
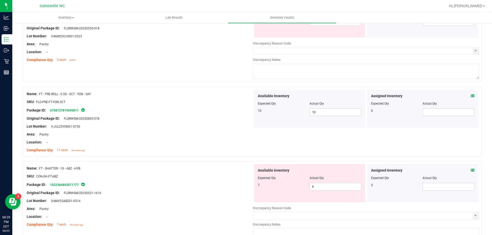
scroll to position [0, 0]
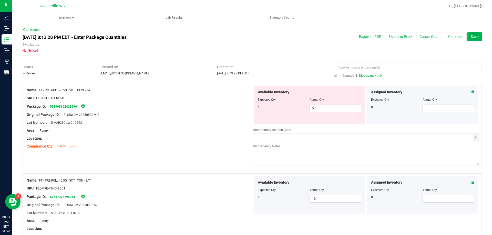
click at [362, 75] on span "Discrepancy only" at bounding box center [371, 76] width 24 height 4
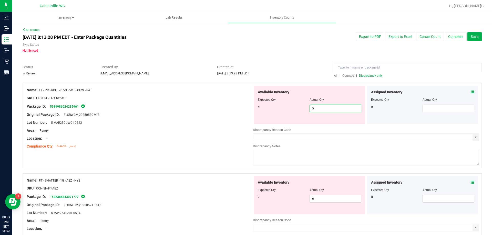
drag, startPoint x: 317, startPoint y: 110, endPoint x: 270, endPoint y: 101, distance: 47.9
click at [270, 101] on div "Available Inventory Expected Qty Actual Qty 4 5 5" at bounding box center [309, 105] width 111 height 38
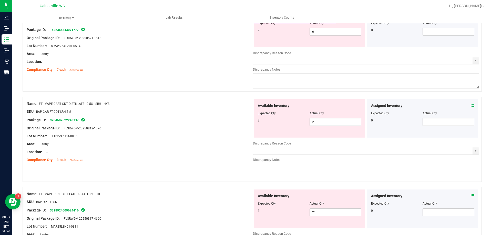
scroll to position [154, 0]
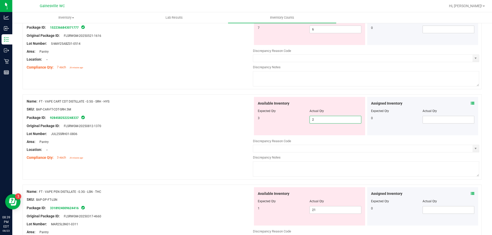
drag, startPoint x: 315, startPoint y: 120, endPoint x: 276, endPoint y: 120, distance: 39.2
click at [280, 120] on div "3 2 2" at bounding box center [309, 120] width 103 height 8
drag, startPoint x: 128, startPoint y: 118, endPoint x: 164, endPoint y: 118, distance: 36.4
click at [130, 118] on div "Package ID: 9284582522248337" at bounding box center [140, 118] width 226 height 6
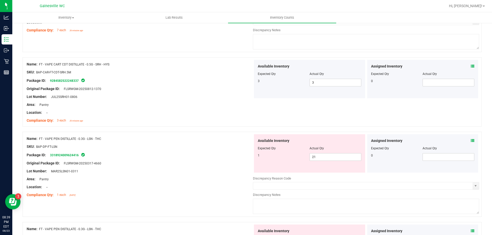
scroll to position [230, 0]
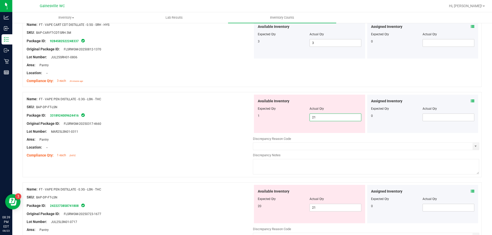
drag, startPoint x: 319, startPoint y: 115, endPoint x: 273, endPoint y: 117, distance: 46.6
click at [275, 117] on div "1 21 21" at bounding box center [309, 118] width 103 height 8
click at [237, 134] on div "Lot Number: MAR25LSN01-0311" at bounding box center [140, 131] width 226 height 5
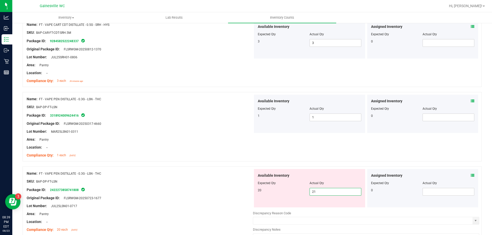
drag, startPoint x: 318, startPoint y: 193, endPoint x: 264, endPoint y: 193, distance: 53.3
click at [265, 193] on div "20 21 21" at bounding box center [309, 192] width 103 height 8
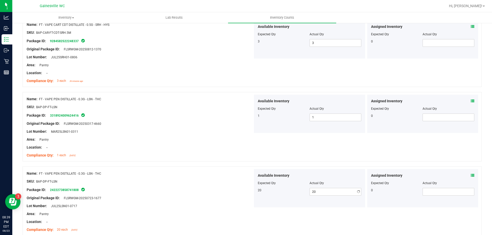
drag, startPoint x: 204, startPoint y: 208, endPoint x: 221, endPoint y: 169, distance: 41.9
click at [205, 200] on div "Name: FT - VAPE PEN DISTILLATE - 0.3G - LSN - THC SKU: BAP-DP-FT-LSN Package ID…" at bounding box center [140, 201] width 226 height 65
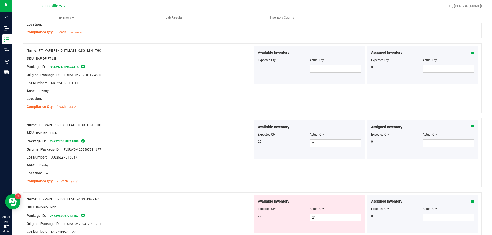
scroll to position [307, 0]
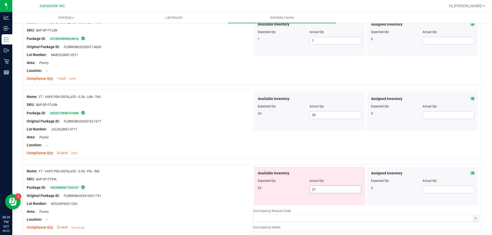
click at [235, 187] on div "Name: FT - VAPE PEN DISTILLATE - 0.3G - PIA - IND SKU: BAP-DP-FT-PIA Package ID…" at bounding box center [252, 206] width 459 height 85
click at [173, 187] on div "Package ID: 7453980067783157" at bounding box center [140, 188] width 226 height 6
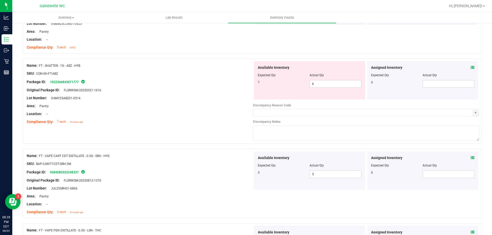
scroll to position [0, 0]
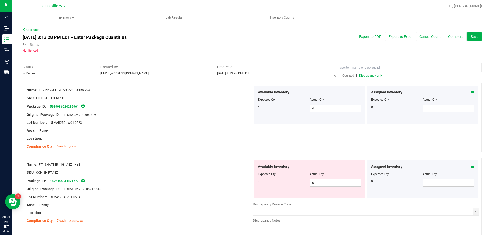
click at [372, 77] on span "Discrepancy only" at bounding box center [371, 76] width 24 height 4
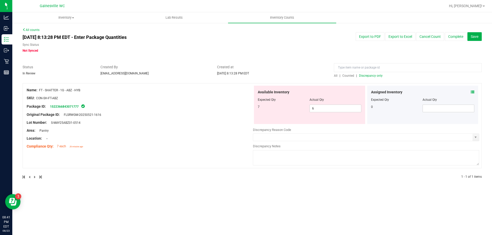
click at [470, 93] on icon at bounding box center [472, 92] width 4 height 4
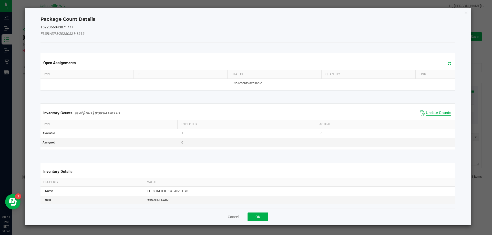
click at [432, 111] on span "Update Counts" at bounding box center [438, 113] width 25 height 5
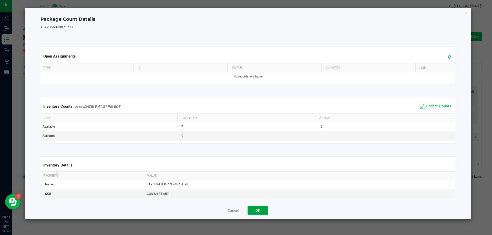
click at [259, 210] on button "OK" at bounding box center [257, 210] width 21 height 9
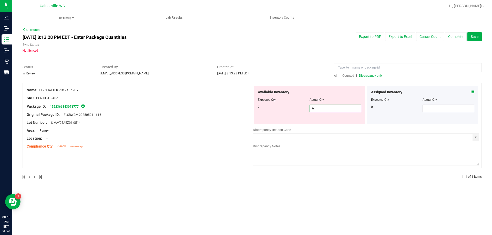
drag, startPoint x: 323, startPoint y: 107, endPoint x: 295, endPoint y: 105, distance: 28.0
click at [295, 105] on div "7 6 6" at bounding box center [309, 109] width 103 height 8
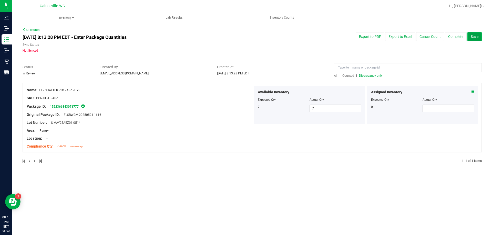
click at [470, 36] on button "Save" at bounding box center [474, 36] width 14 height 9
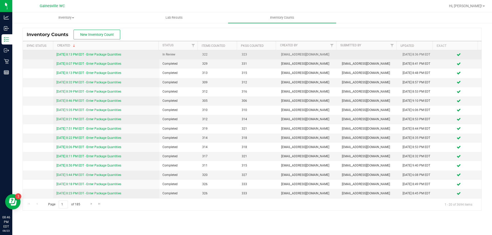
click at [120, 56] on link "8/23/25 8:13 PM EDT - Enter Package Quantities" at bounding box center [88, 55] width 65 height 4
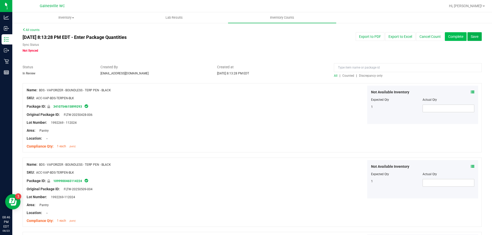
click at [456, 36] on button "Complete" at bounding box center [455, 36] width 22 height 9
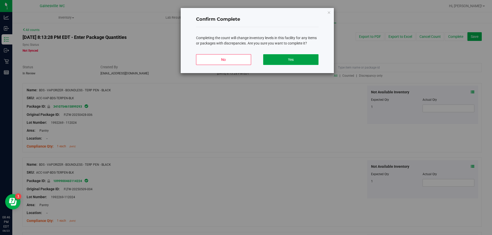
click at [294, 59] on button "Yes" at bounding box center [290, 59] width 55 height 11
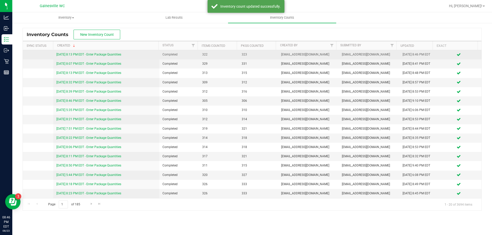
click at [102, 54] on link "8/23/25 8:13 PM EDT - Enter Package Quantities" at bounding box center [88, 55] width 65 height 4
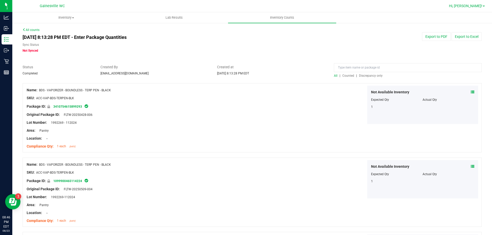
click at [479, 6] on span "Hi, [PERSON_NAME]!" at bounding box center [465, 6] width 33 height 4
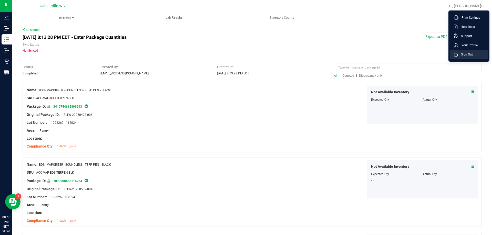
click at [465, 54] on span "Sign Out" at bounding box center [465, 54] width 15 height 5
